Goal: Information Seeking & Learning: Learn about a topic

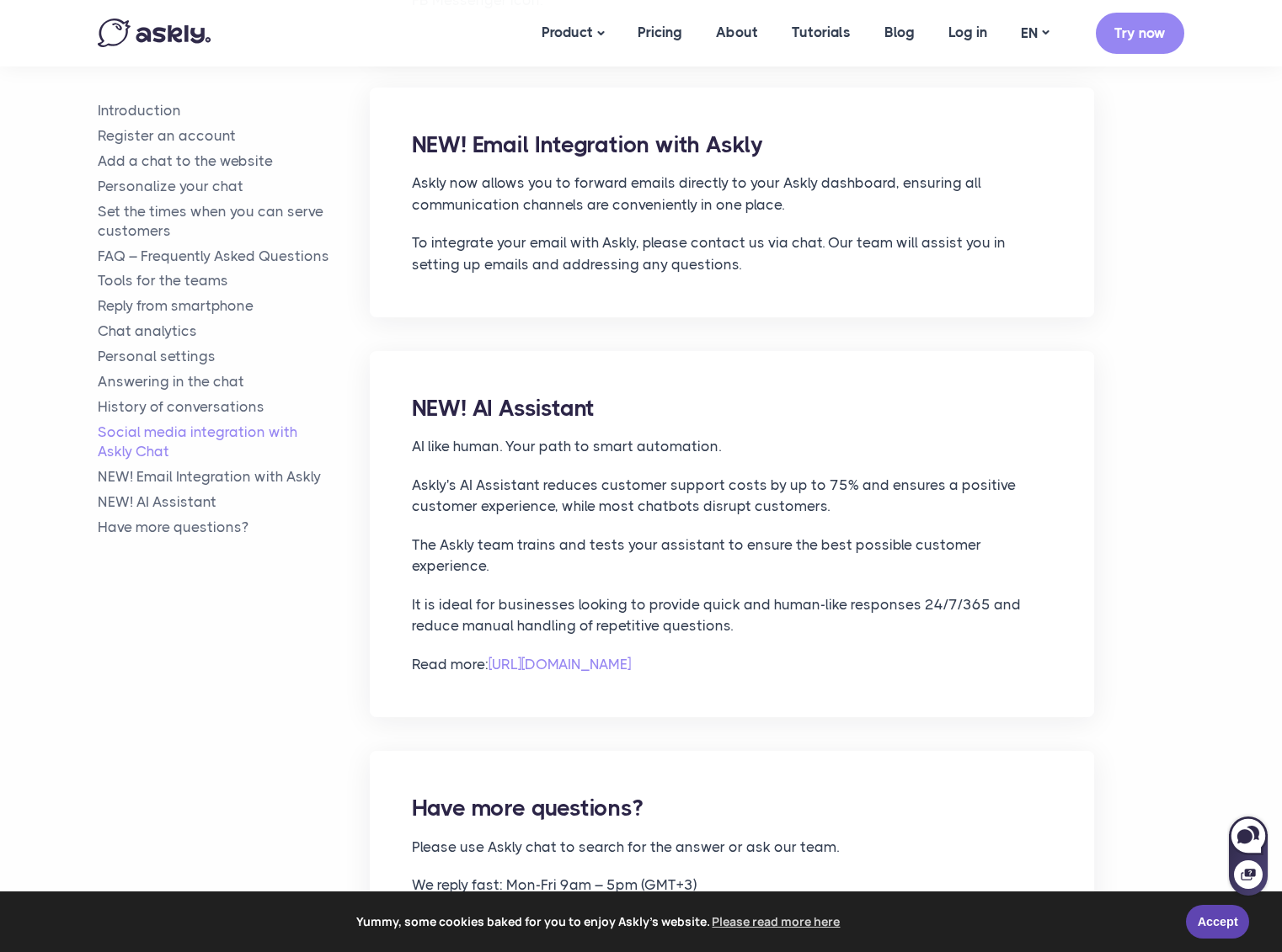
click at [677, 383] on div "NEW! AI Assistant AI like human. Your path to smart automation. Askly's AI Assi…" at bounding box center [732, 534] width 725 height 366
click at [224, 471] on link "NEW! Email Integration with Askly" at bounding box center [233, 476] width 272 height 20
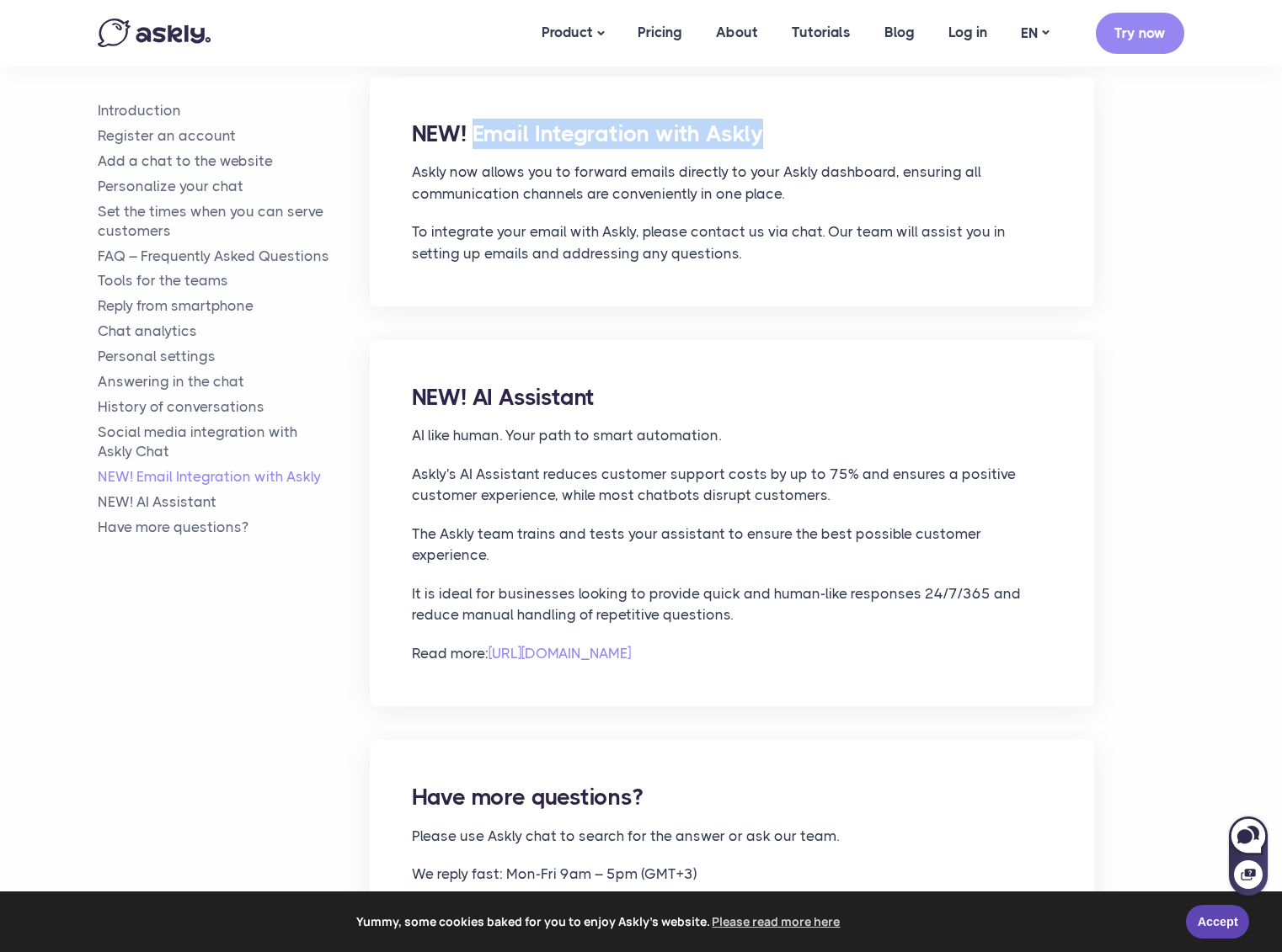
drag, startPoint x: 776, startPoint y: 95, endPoint x: 472, endPoint y: 96, distance: 304.0
click at [472, 119] on h2 "NEW! Email Integration with Askly" at bounding box center [731, 133] width 640 height 30
copy h2 "Email Integration with Askly"
click at [663, 221] on p "To integrate your email with Askly, please contact us via chat. Our team will a…" at bounding box center [731, 243] width 640 height 43
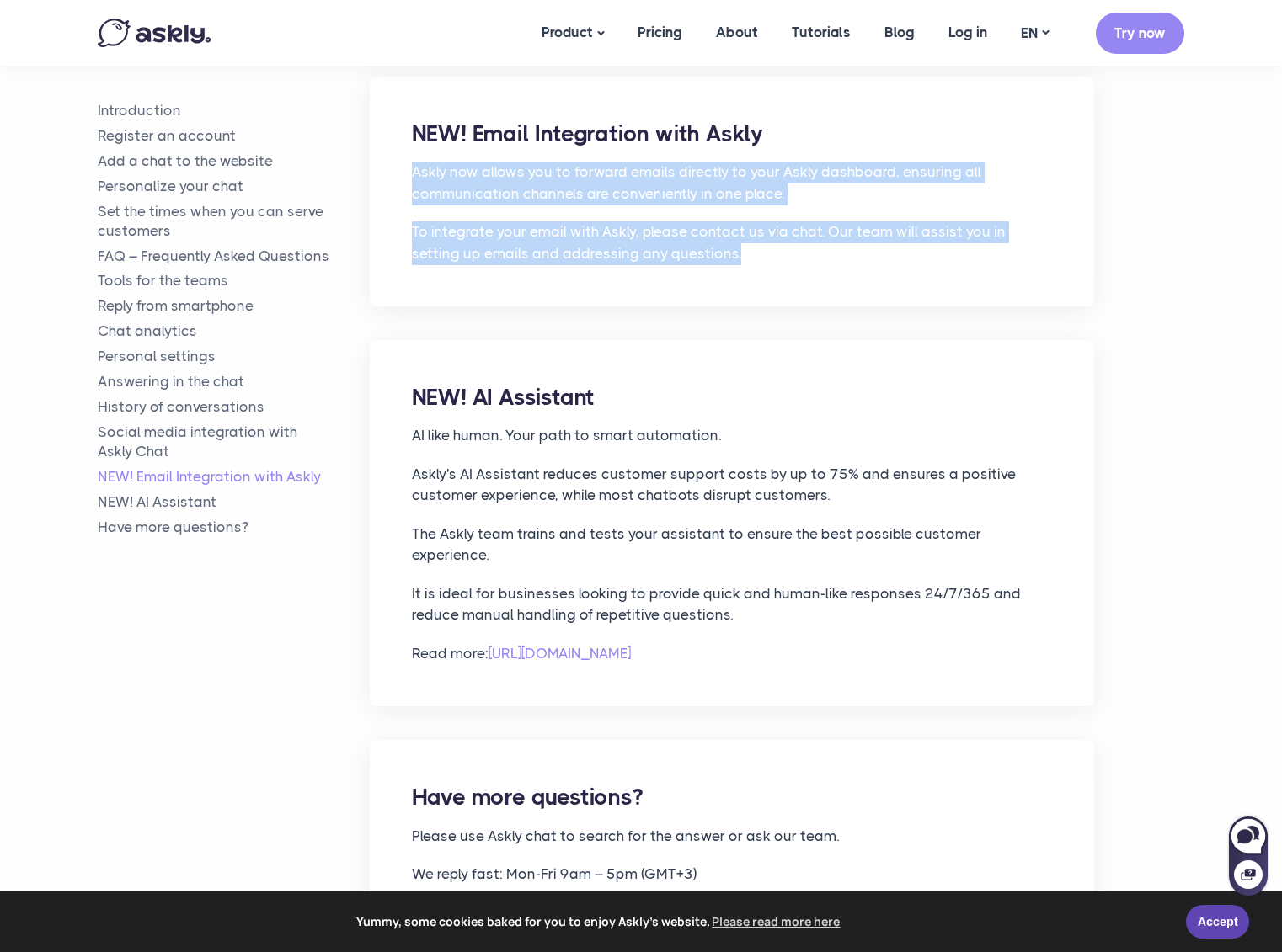
drag, startPoint x: 411, startPoint y: 128, endPoint x: 704, endPoint y: 210, distance: 304.3
click at [704, 210] on div "NEW! Email Integration with Askly Askly now allows you to forward emails direct…" at bounding box center [732, 191] width 725 height 230
copy div "Askly now allows you to forward emails directly to your Askly dashboard, ensuri…"
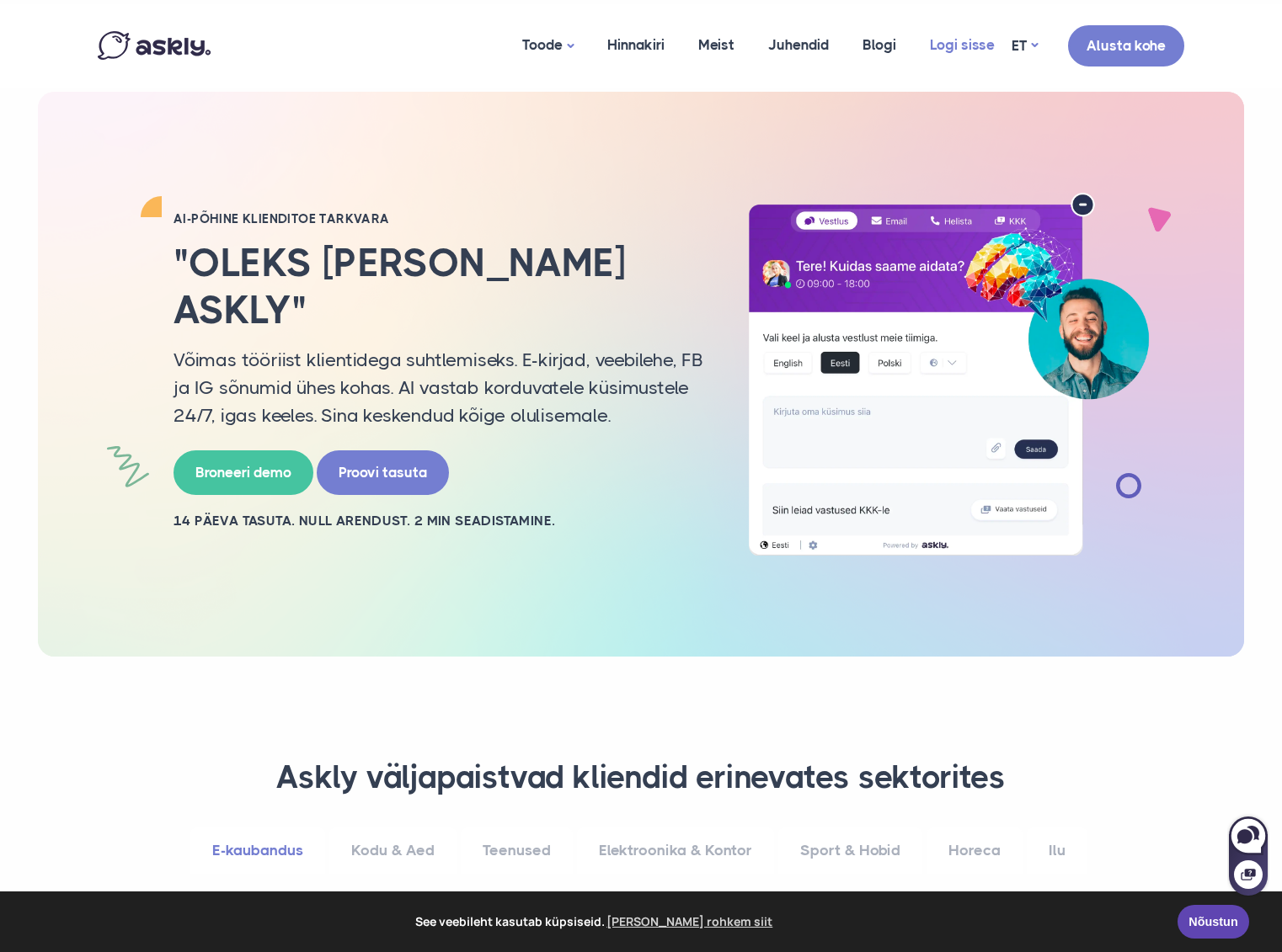
click at [966, 45] on link "Logi sisse" at bounding box center [963, 45] width 99 height 81
